Goal: Information Seeking & Learning: Find specific fact

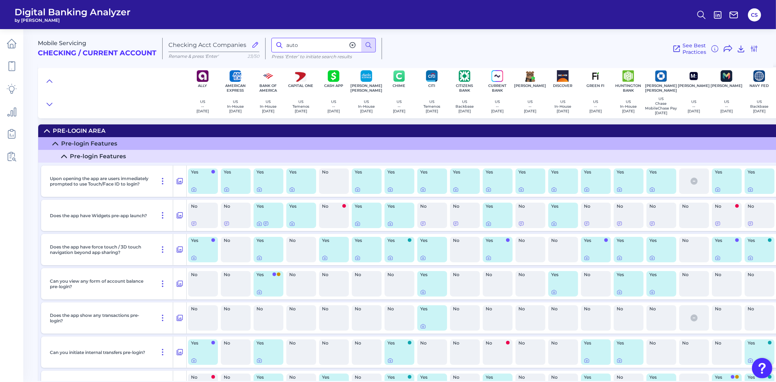
click at [306, 44] on input "auto" at bounding box center [323, 45] width 104 height 15
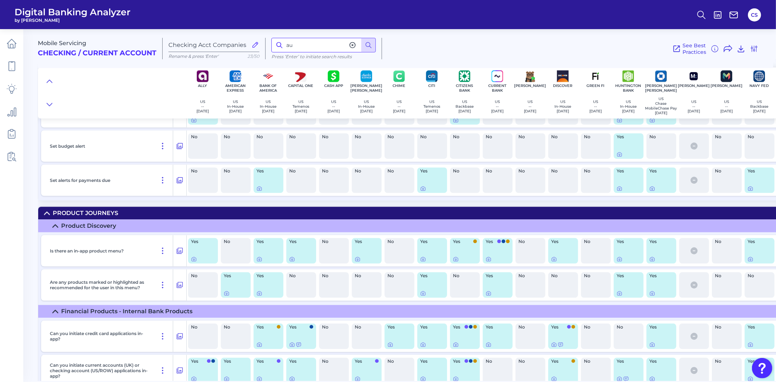
type input "a"
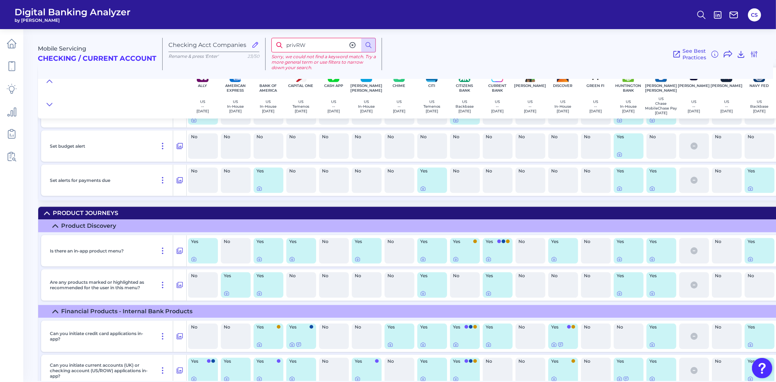
click at [306, 44] on input "privRW" at bounding box center [323, 45] width 104 height 15
type input "private"
drag, startPoint x: 301, startPoint y: 44, endPoint x: 260, endPoint y: 38, distance: 41.9
click at [260, 38] on div "Mobile Servicing Checking / Current Account Checking Acct Companies Rename & pr…" at bounding box center [405, 51] width 735 height 56
click at [322, 47] on input "privacy" at bounding box center [323, 45] width 104 height 15
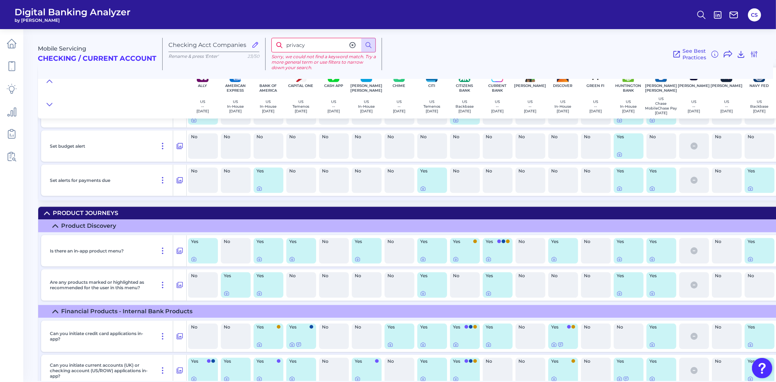
click at [319, 45] on input "privacy" at bounding box center [323, 45] width 104 height 15
type input "private'"
drag, startPoint x: 318, startPoint y: 48, endPoint x: 253, endPoint y: 44, distance: 65.2
click at [255, 45] on div "Mobile Servicing Checking / Current Account Checking Acct Companies Rename & pr…" at bounding box center [405, 51] width 735 height 56
type input "data"
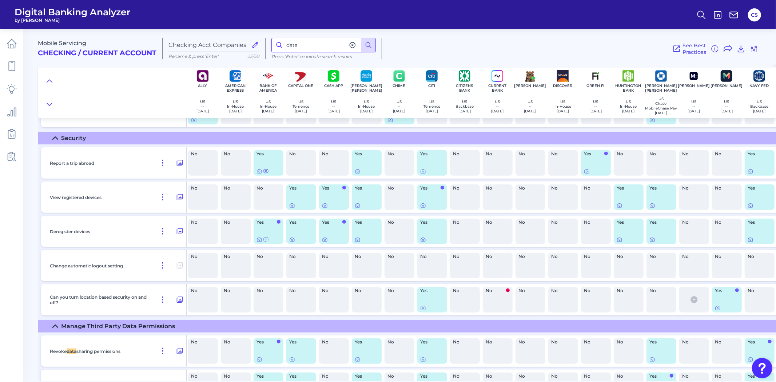
scroll to position [7539, 0]
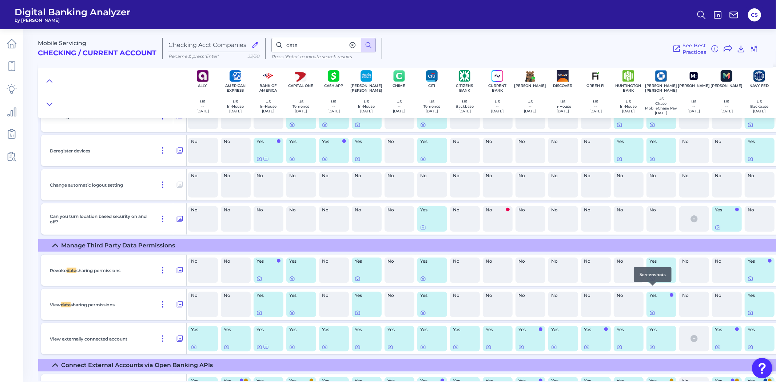
click at [652, 288] on div at bounding box center [652, 285] width 7 height 7
click at [653, 289] on div at bounding box center [652, 285] width 7 height 7
click at [655, 316] on icon at bounding box center [652, 313] width 6 height 6
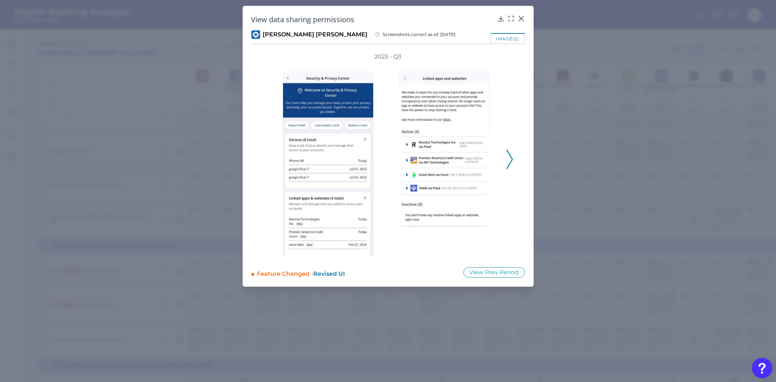
click at [510, 158] on icon at bounding box center [509, 160] width 7 height 20
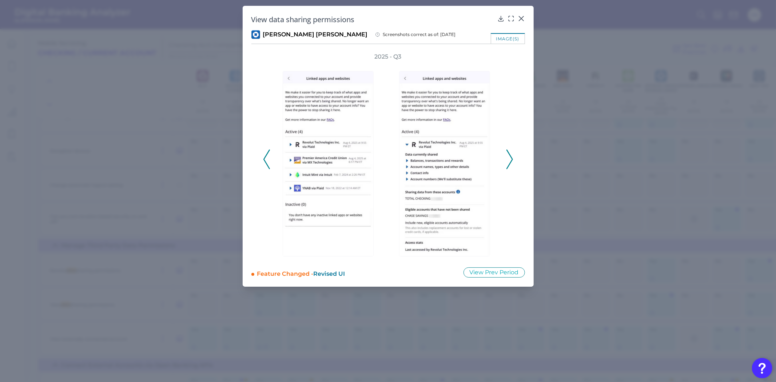
click at [265, 158] on icon at bounding box center [266, 160] width 7 height 20
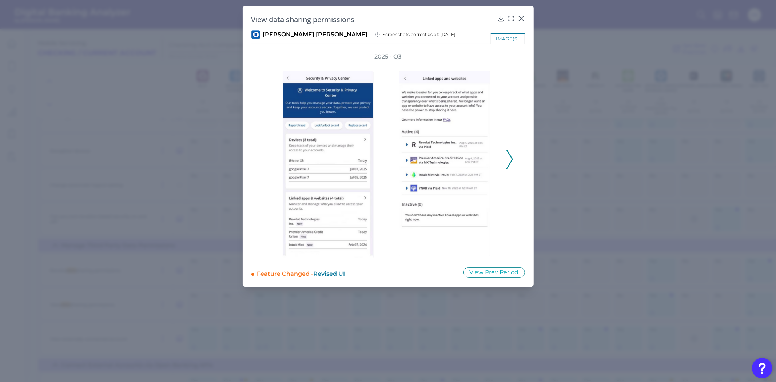
click at [507, 163] on icon at bounding box center [509, 160] width 7 height 20
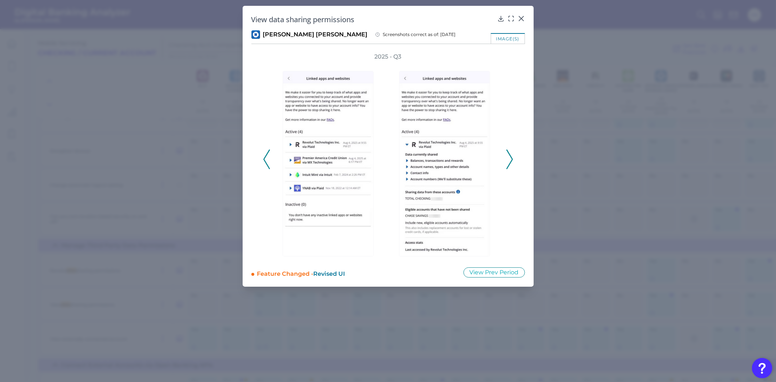
click at [507, 163] on icon at bounding box center [509, 160] width 7 height 20
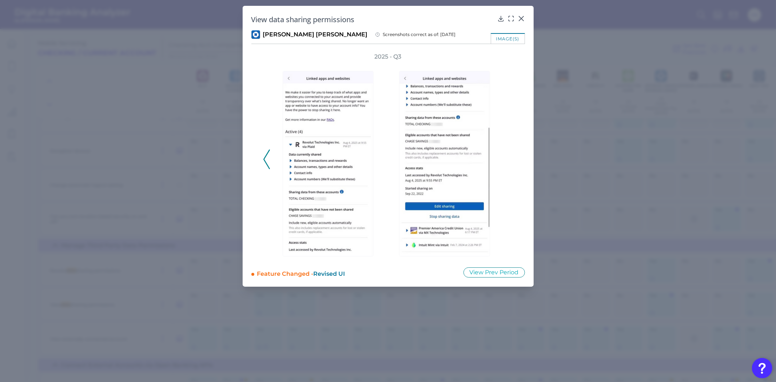
click at [507, 163] on div "2025 - Q3" at bounding box center [388, 156] width 250 height 206
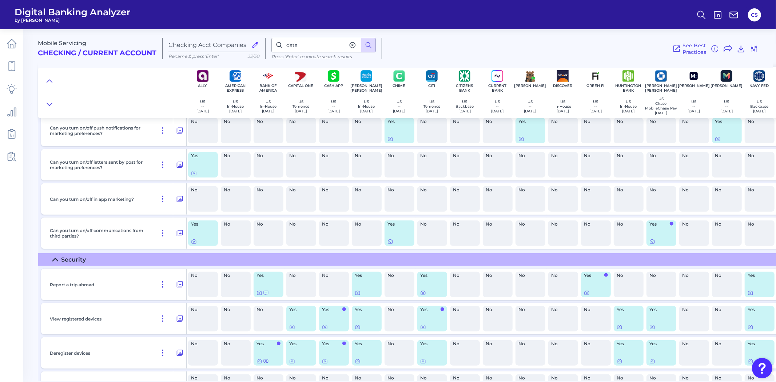
scroll to position [7418, 0]
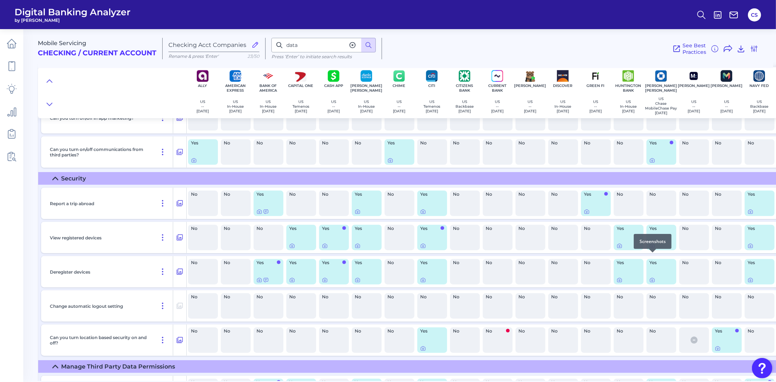
click at [653, 247] on icon at bounding box center [652, 246] width 1 height 1
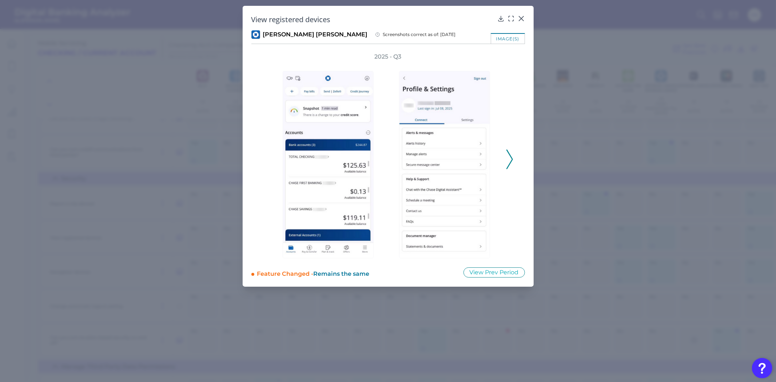
click at [515, 161] on div "2025 - Q3" at bounding box center [388, 156] width 274 height 206
click at [512, 161] on icon at bounding box center [509, 160] width 7 height 20
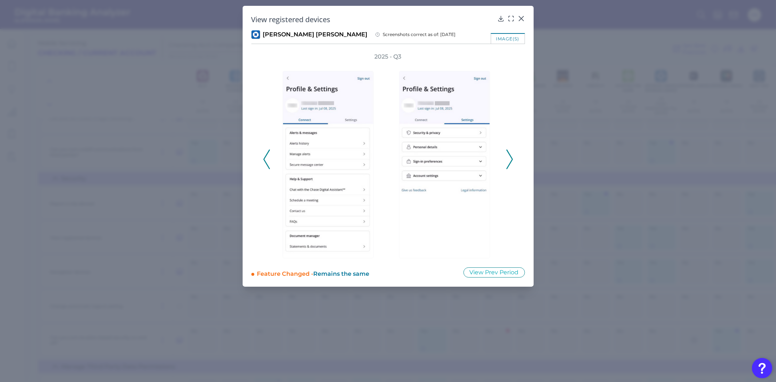
click at [512, 161] on icon at bounding box center [509, 160] width 7 height 20
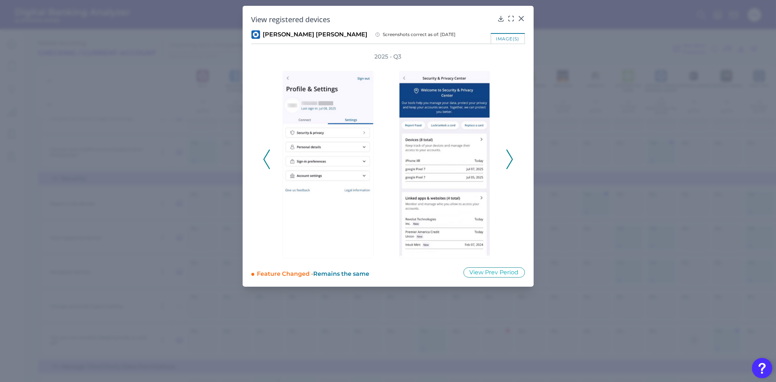
click at [512, 160] on polyline at bounding box center [509, 159] width 5 height 19
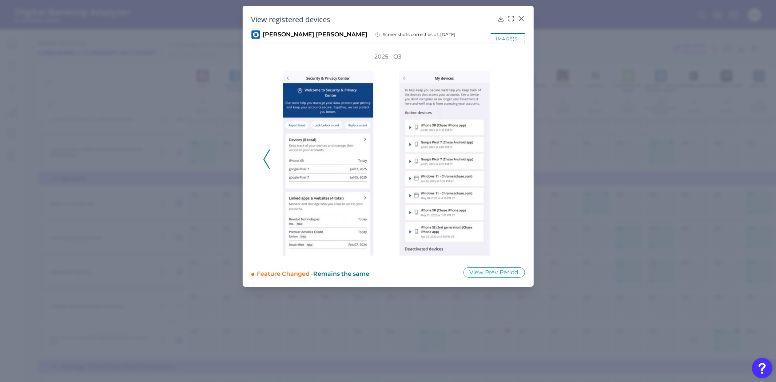
click at [508, 162] on div "2025 - Q3" at bounding box center [388, 156] width 250 height 206
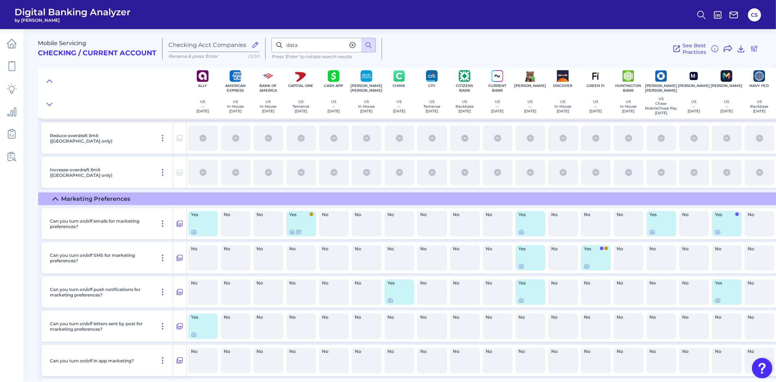
scroll to position [7256, 0]
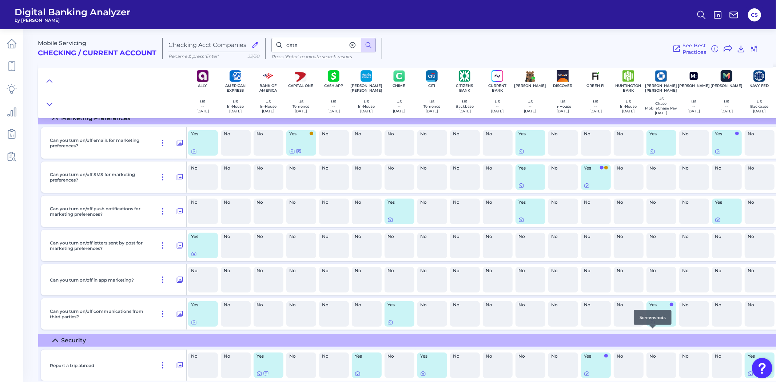
click at [651, 325] on icon at bounding box center [652, 322] width 6 height 6
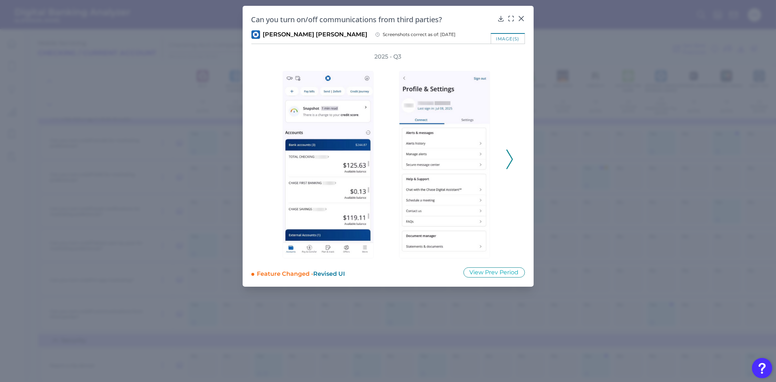
click at [512, 162] on icon at bounding box center [509, 160] width 7 height 20
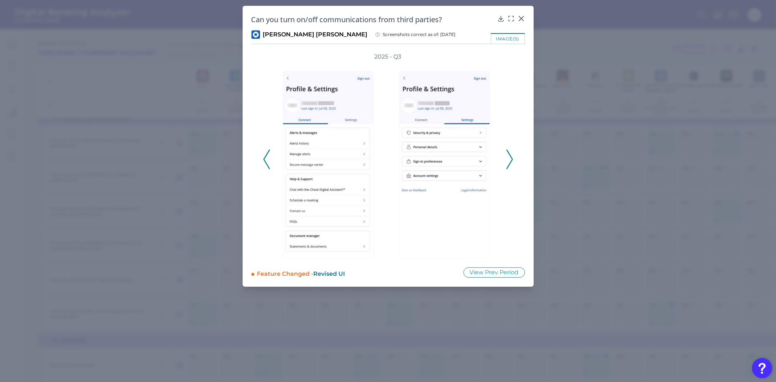
click at [512, 162] on icon at bounding box center [509, 160] width 7 height 20
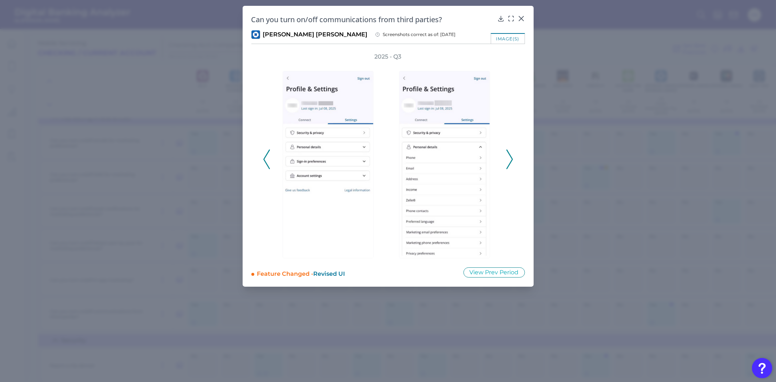
click at [504, 165] on div at bounding box center [446, 160] width 116 height 198
click at [507, 159] on icon at bounding box center [509, 160] width 7 height 20
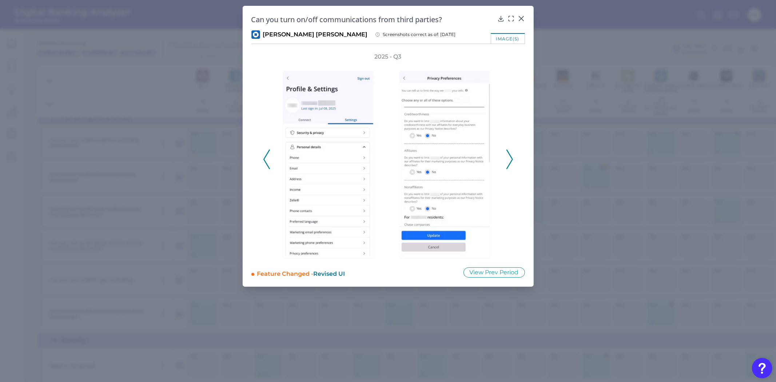
click at [509, 156] on icon at bounding box center [509, 160] width 7 height 20
